Goal: Task Accomplishment & Management: Manage account settings

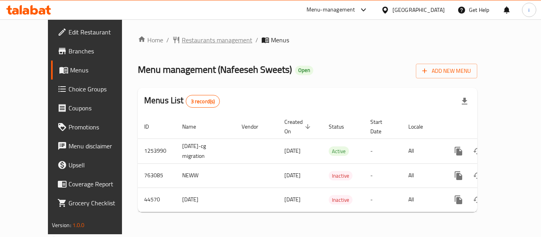
click at [182, 40] on span "Restaurants management" at bounding box center [217, 40] width 71 height 10
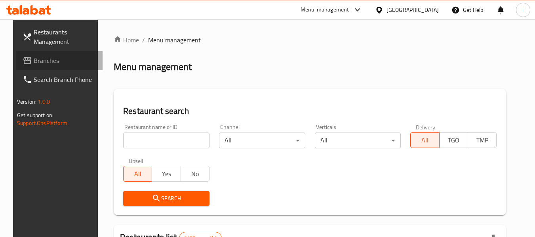
click at [34, 62] on span "Branches" at bounding box center [65, 61] width 63 height 10
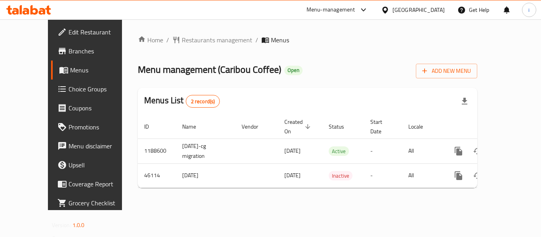
click at [69, 89] on span "Choice Groups" at bounding box center [100, 89] width 63 height 10
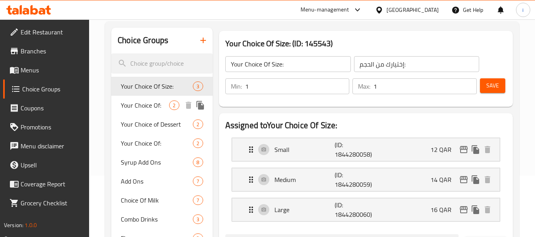
scroll to position [79, 0]
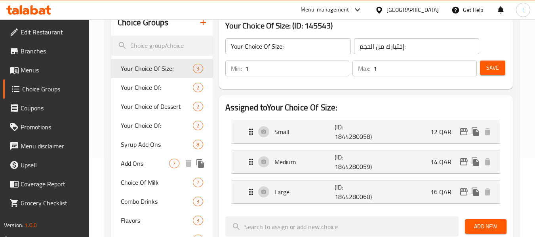
click at [137, 166] on span "Add Ons" at bounding box center [145, 164] width 48 height 10
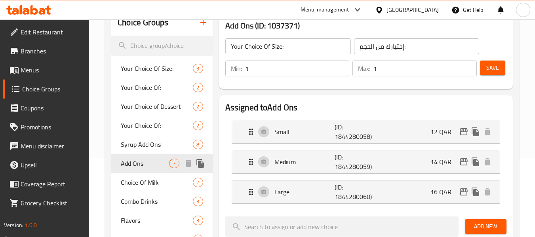
type input "Add Ons"
type input "إضافات"
type input "0"
type input "7"
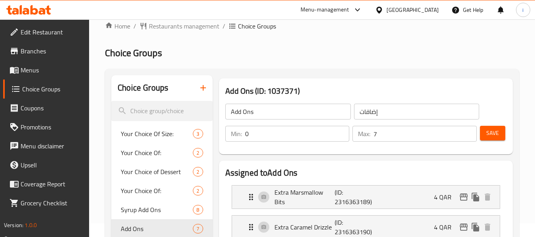
scroll to position [0, 0]
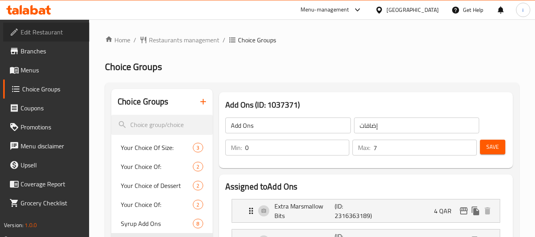
click at [45, 34] on span "Edit Restaurant" at bounding box center [52, 32] width 63 height 10
